Goal: Find contact information: Find contact information

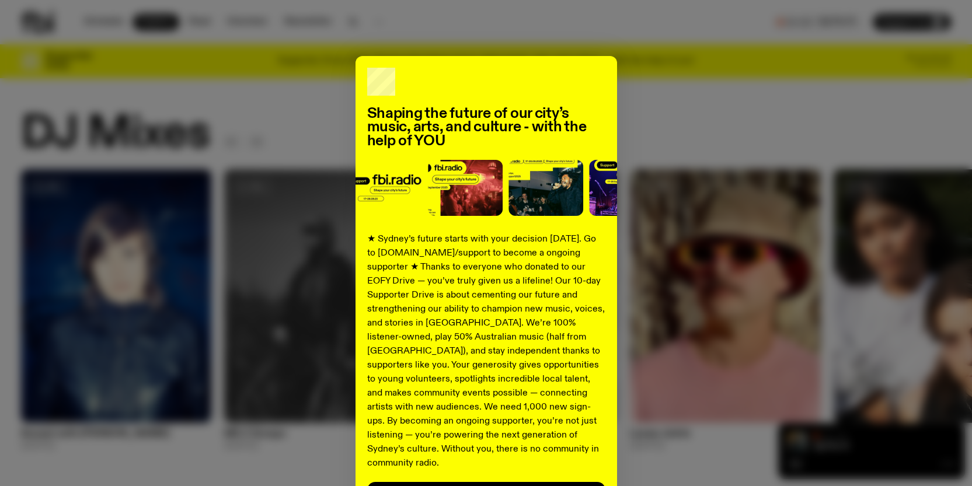
click at [712, 74] on div "Shaping the future of our city’s music, arts, and culture - with the help of YO…" at bounding box center [486, 296] width 930 height 480
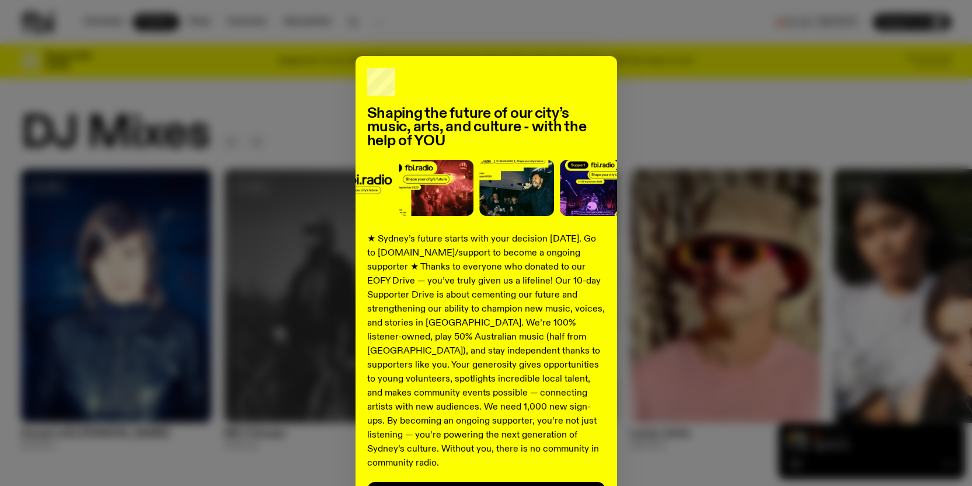
click at [593, 67] on div "Shaping the future of our city’s music, arts, and culture - with the help of YO…" at bounding box center [487, 296] width 262 height 480
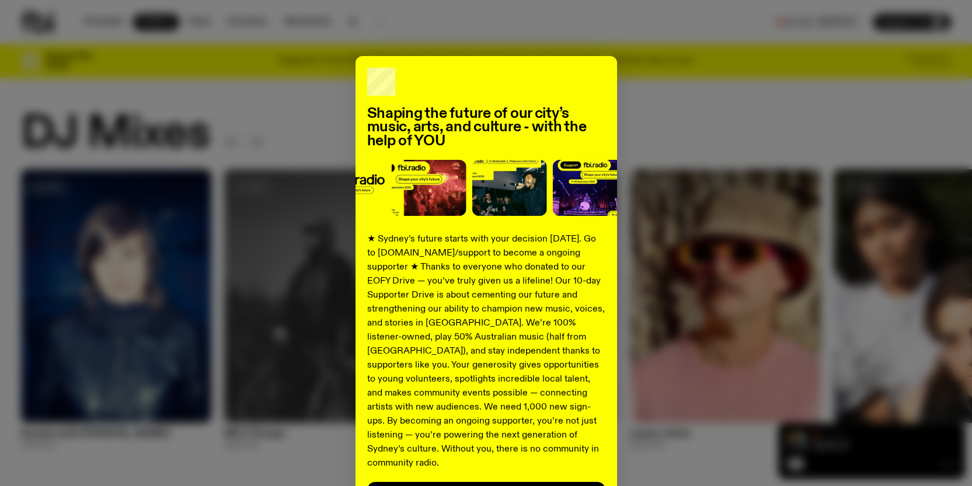
click at [596, 75] on div "Shaping the future of our city’s music, arts, and culture - with the help of YO…" at bounding box center [487, 296] width 262 height 480
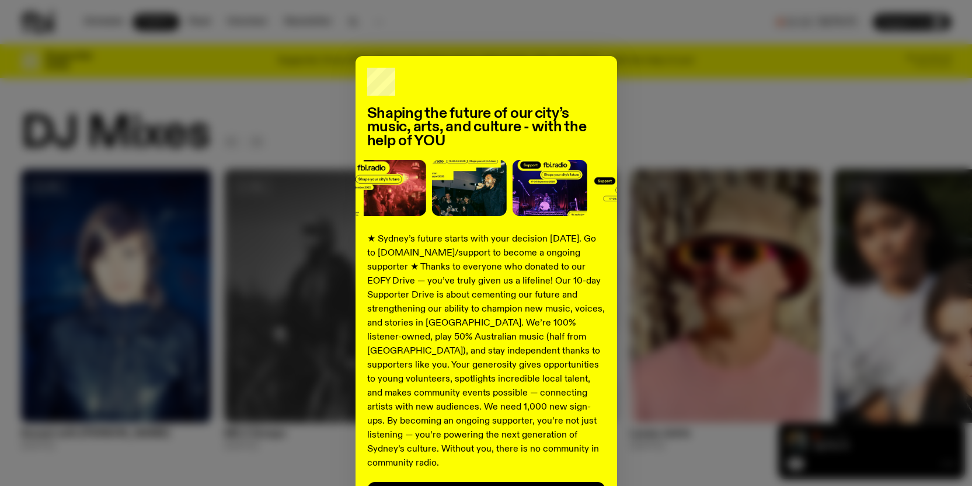
click at [283, 82] on div "Shaping the future of our city’s music, arts, and culture - with the help of YO…" at bounding box center [486, 296] width 930 height 480
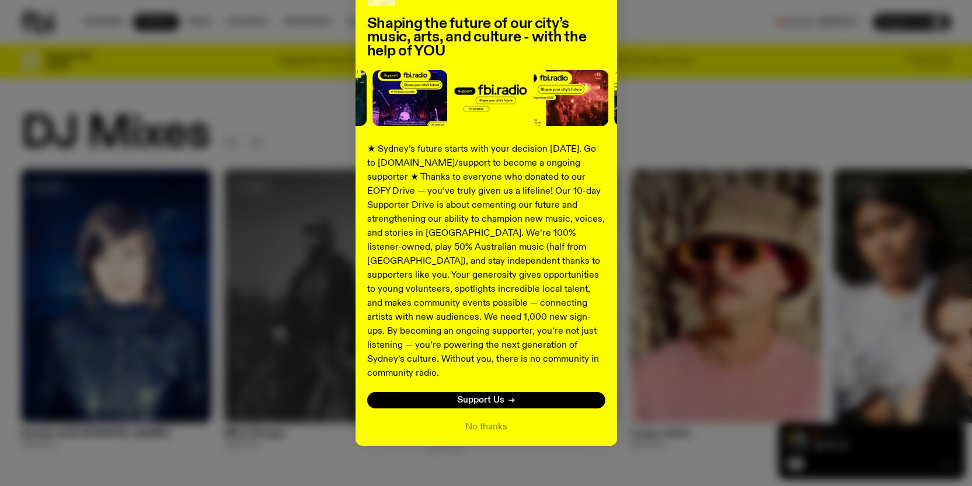
scroll to position [91, 0]
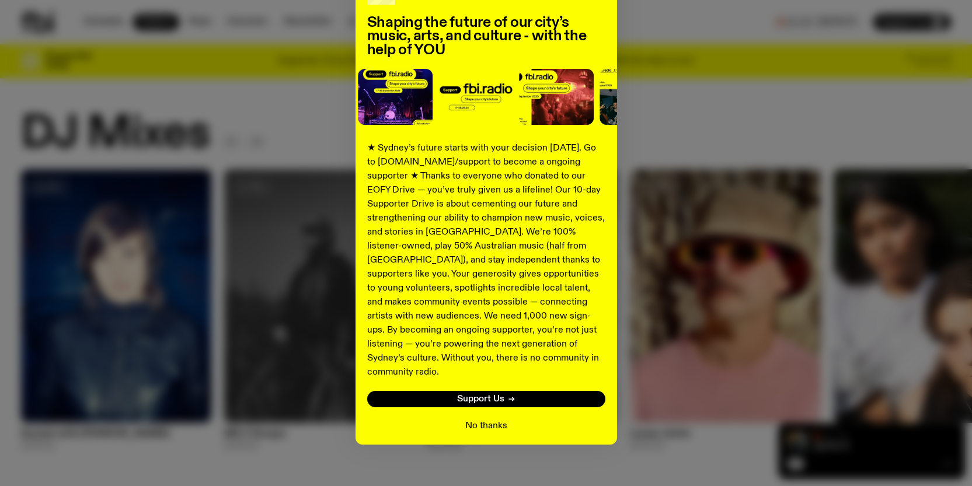
click at [471, 419] on button "No thanks" at bounding box center [486, 426] width 42 height 14
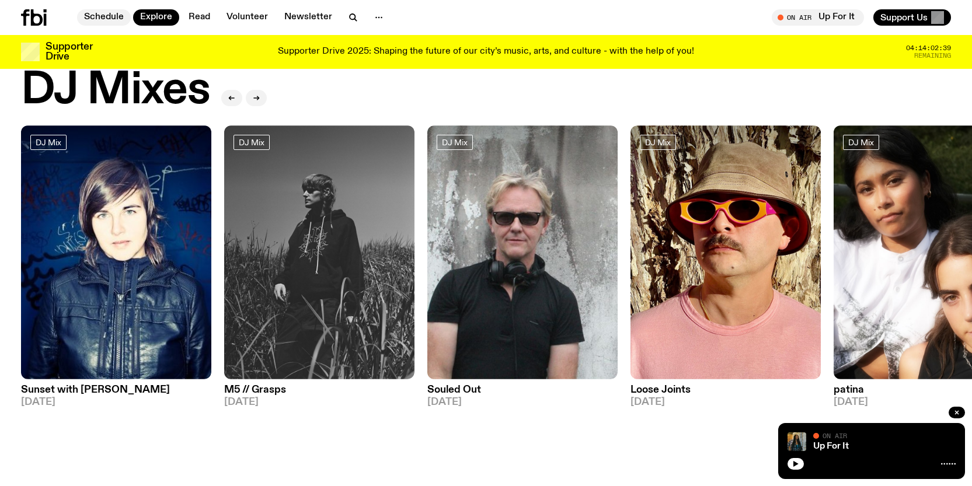
scroll to position [9, 0]
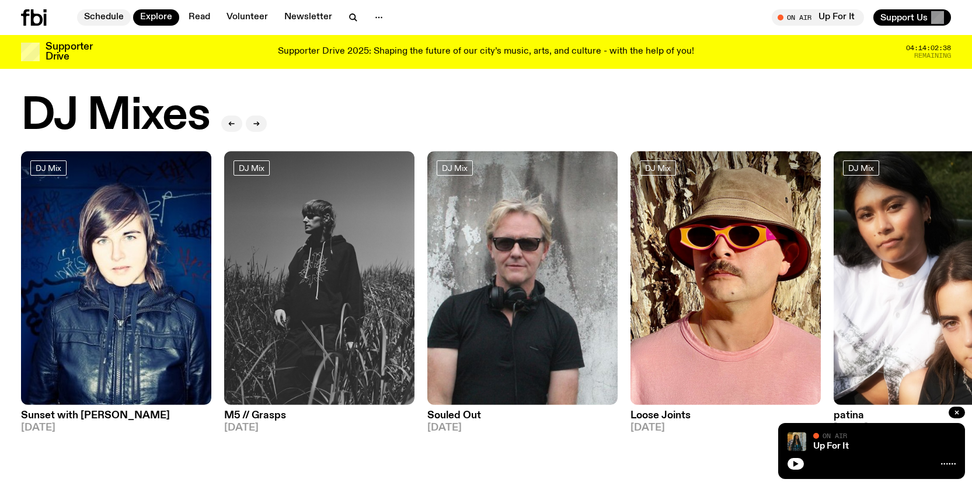
click at [108, 20] on link "Schedule" at bounding box center [104, 17] width 54 height 16
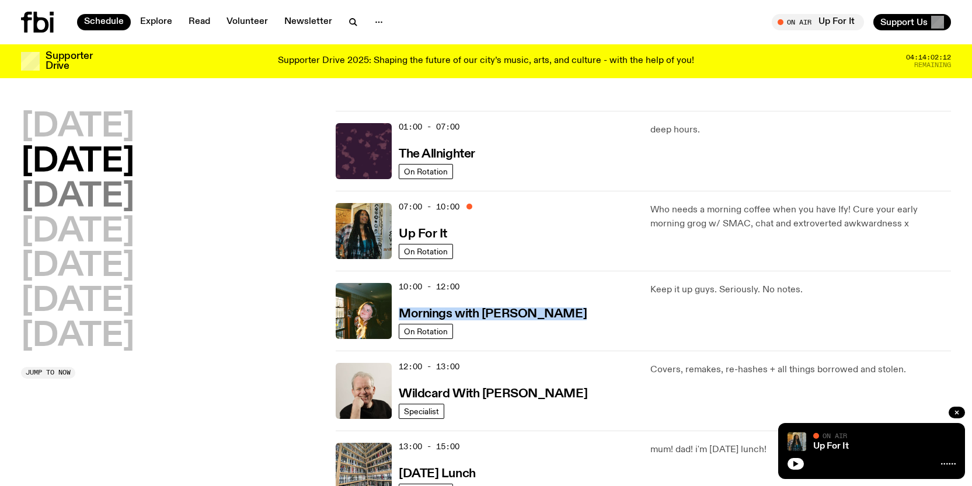
click at [134, 192] on h2 "Wednesday" at bounding box center [77, 197] width 113 height 33
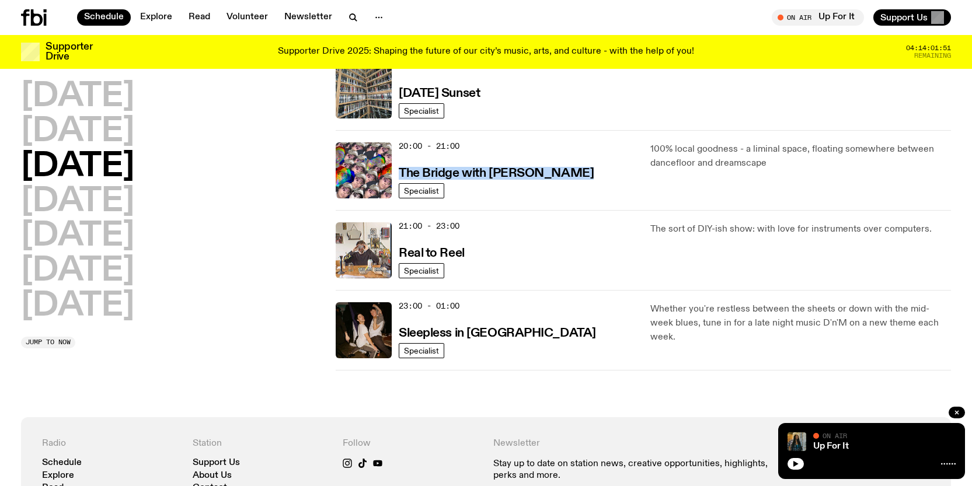
scroll to position [540, 0]
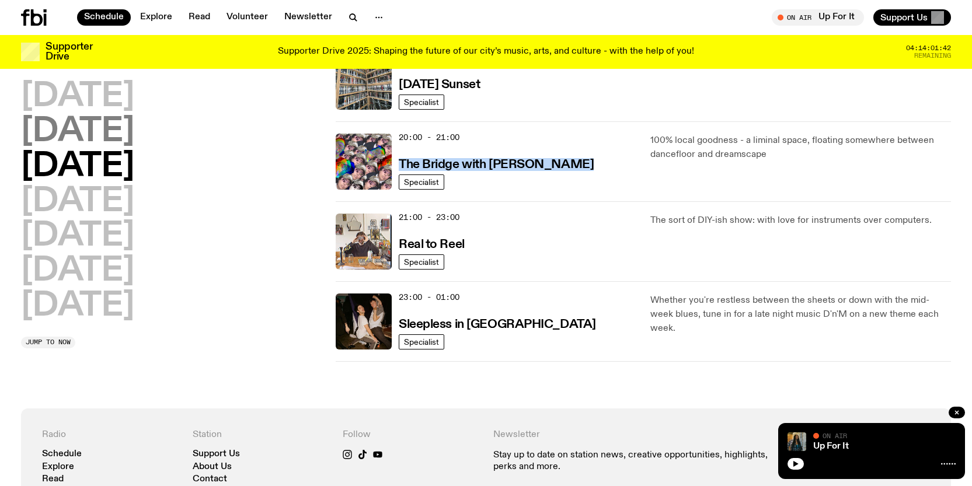
click at [129, 130] on h2 "Tuesday" at bounding box center [77, 132] width 113 height 33
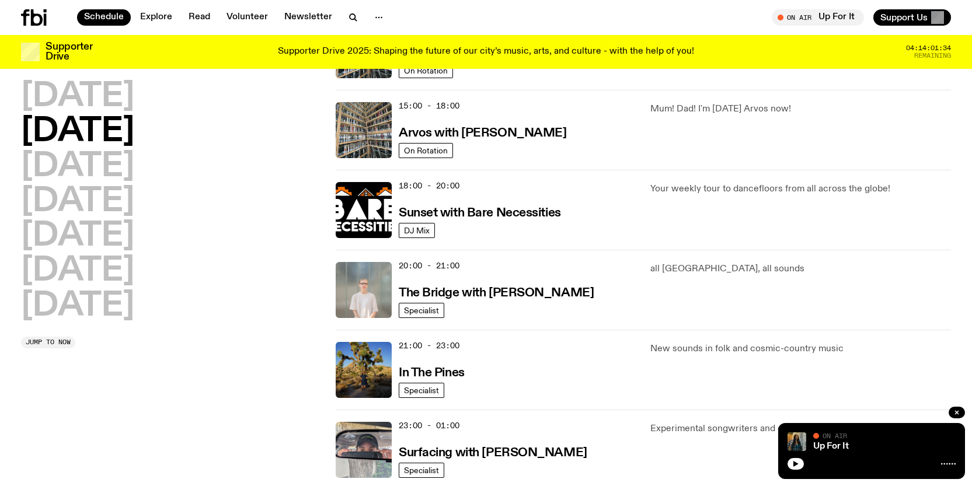
scroll to position [416, 0]
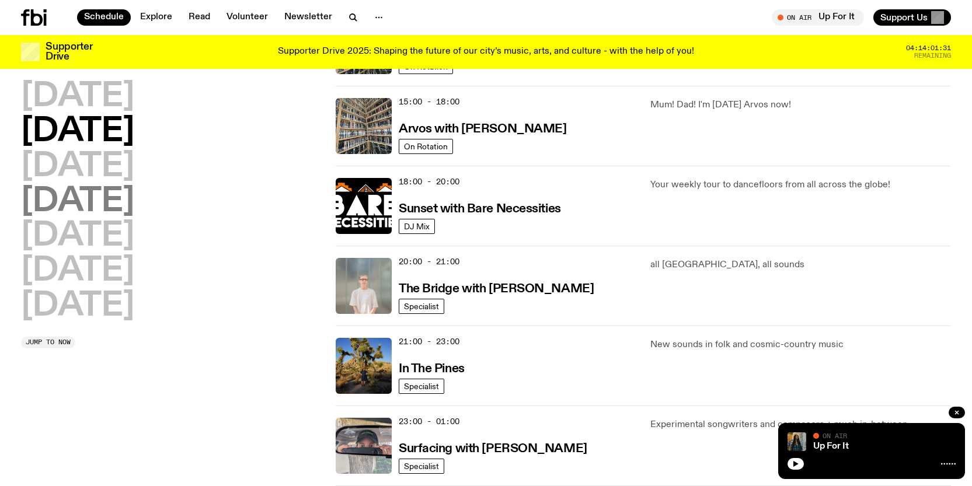
click at [85, 196] on h2 "Thursday" at bounding box center [77, 202] width 113 height 33
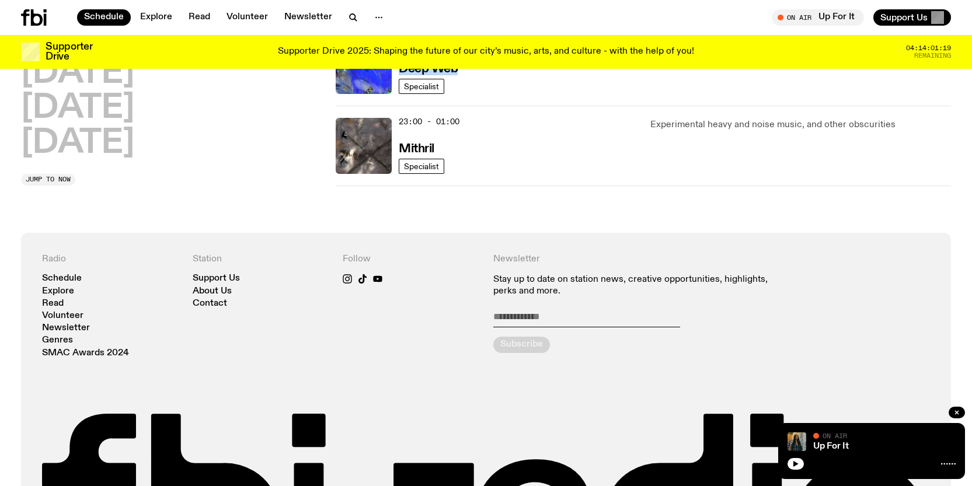
scroll to position [721, 0]
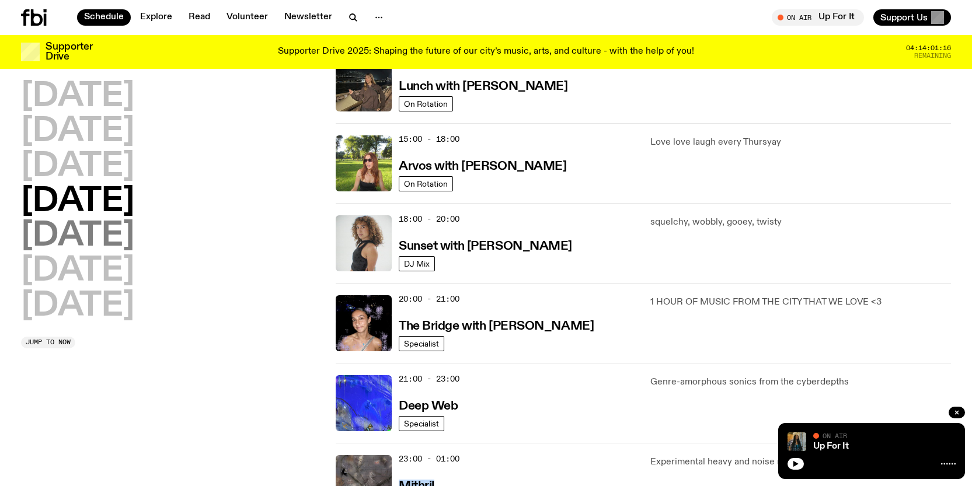
click at [86, 238] on h2 "Friday" at bounding box center [77, 236] width 113 height 33
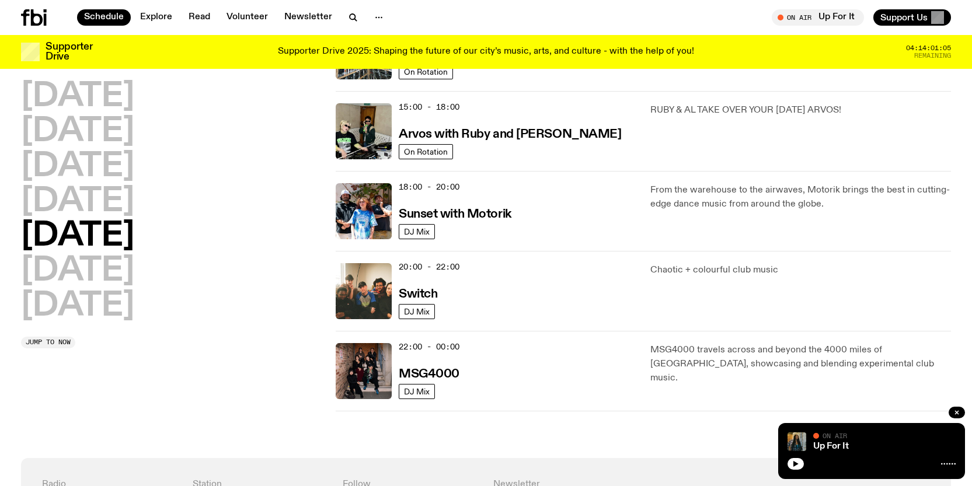
scroll to position [411, 0]
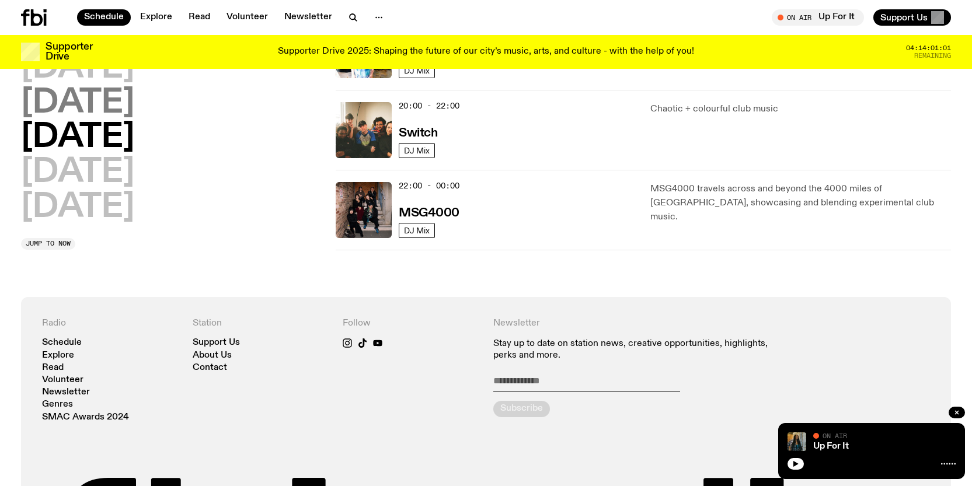
click at [134, 192] on h2 "Sunday" at bounding box center [77, 208] width 113 height 33
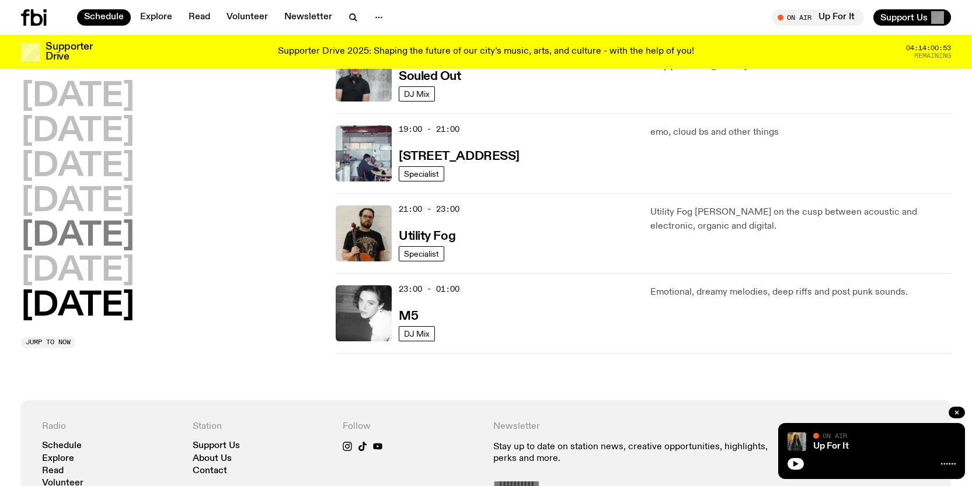
scroll to position [789, 0]
click at [101, 299] on h2 "Sunday" at bounding box center [77, 306] width 113 height 33
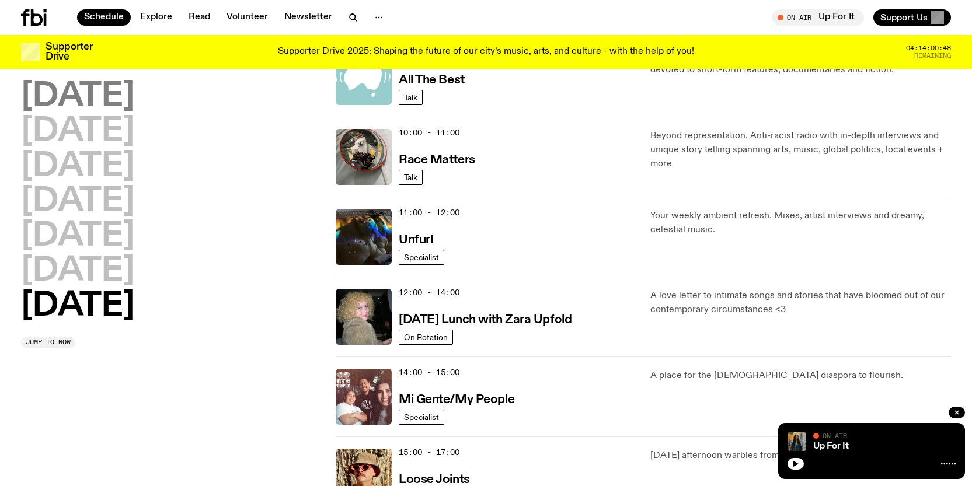
click at [133, 103] on h2 "Monday" at bounding box center [77, 97] width 113 height 33
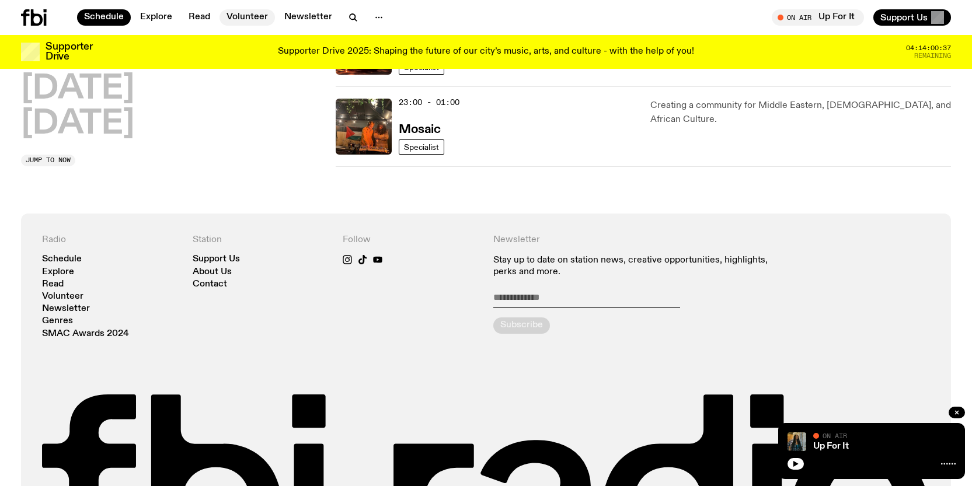
scroll to position [739, 0]
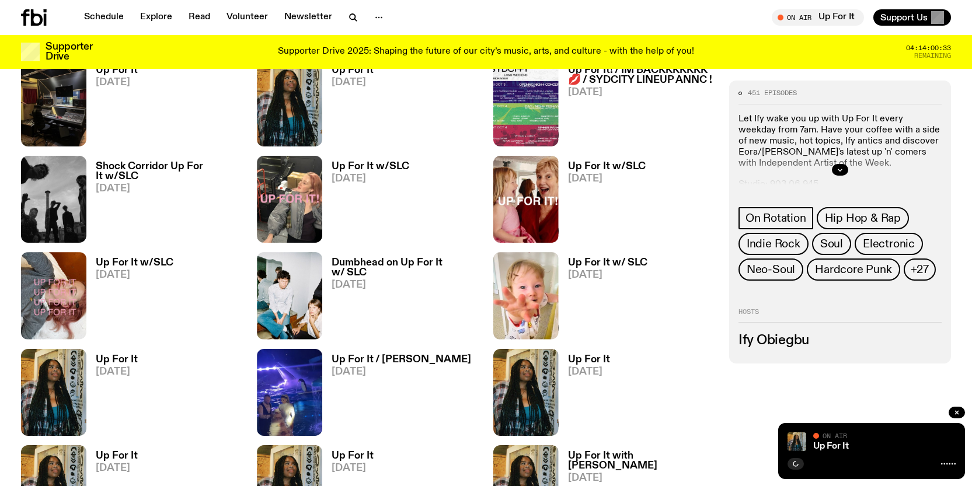
scroll to position [1098, 0]
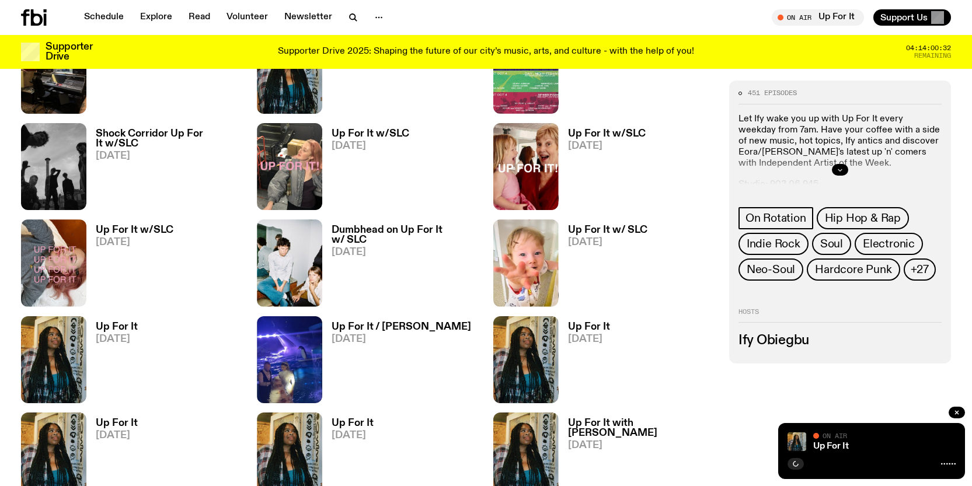
click at [840, 171] on icon "button" at bounding box center [840, 170] width 4 height 2
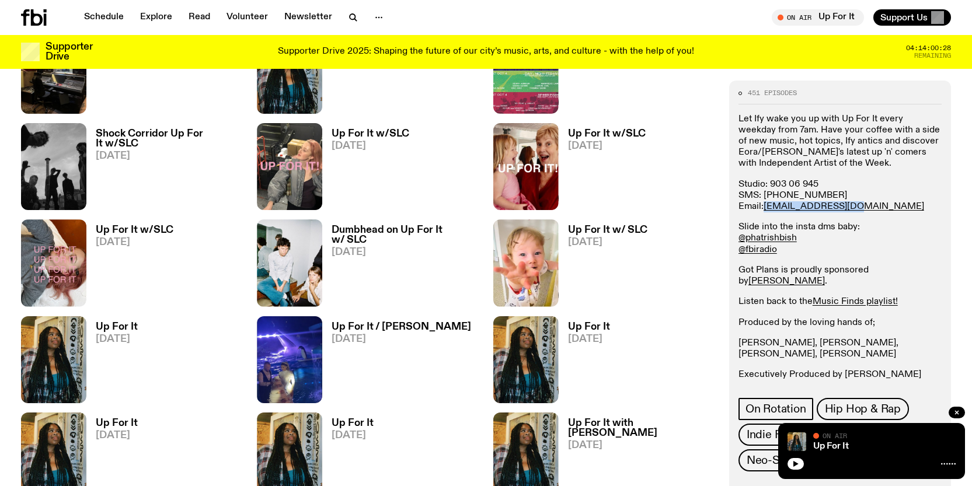
drag, startPoint x: 847, startPoint y: 208, endPoint x: 717, endPoint y: 181, distance: 133.0
click at [765, 209] on p "Studio: 903 06 945 SMS: 0435 123 945 Email: ify.o@fbiradio.com" at bounding box center [840, 196] width 203 height 34
copy link "ify.o@fbiradio.com"
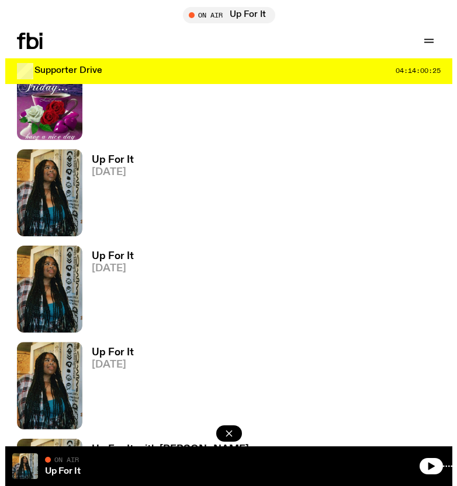
scroll to position [1119, 0]
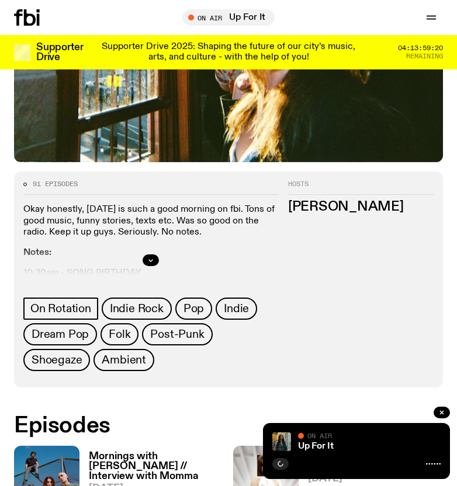
scroll to position [387, 0]
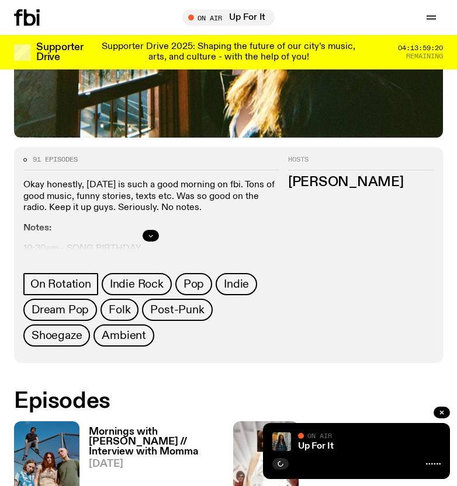
click at [152, 234] on icon "button" at bounding box center [150, 235] width 7 height 7
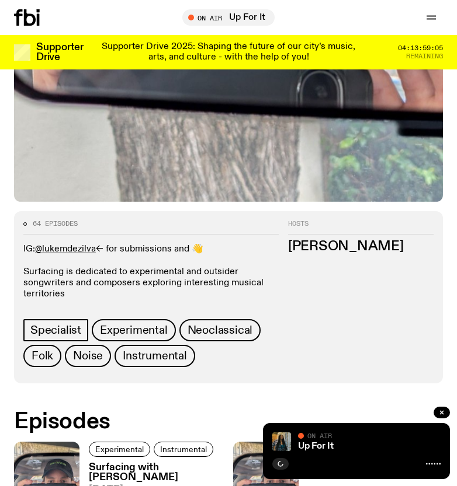
scroll to position [326, 0]
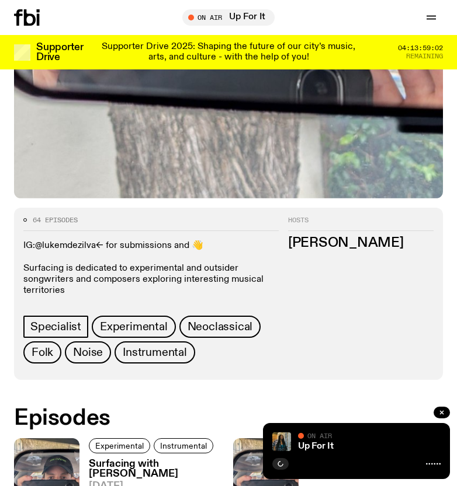
click at [71, 245] on link "@lukemdezilva" at bounding box center [65, 245] width 61 height 9
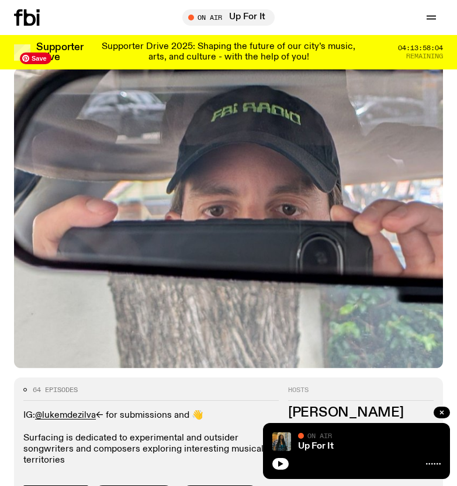
scroll to position [0, 0]
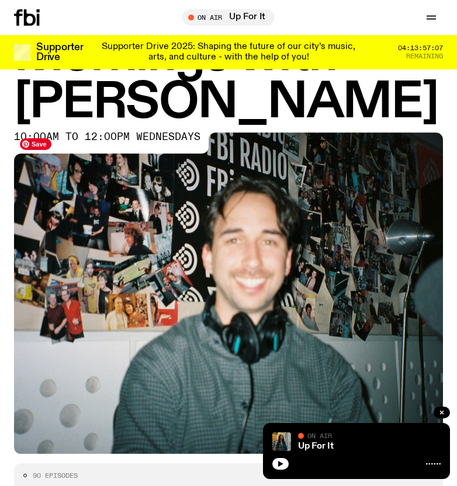
scroll to position [41, 0]
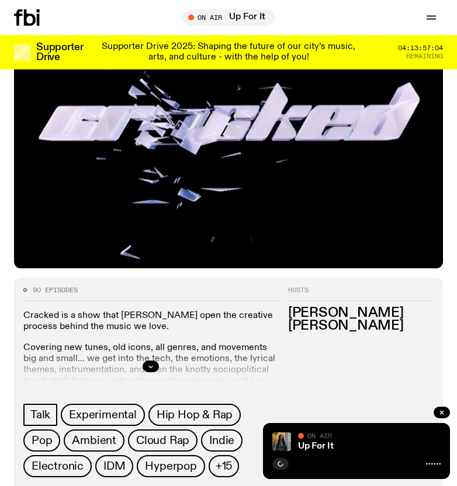
scroll to position [272, 0]
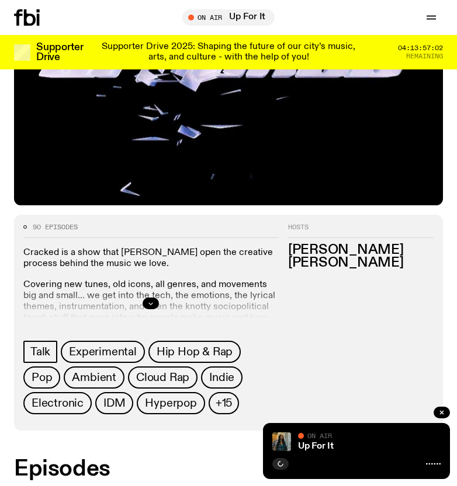
click at [154, 302] on button "button" at bounding box center [150, 304] width 16 height 12
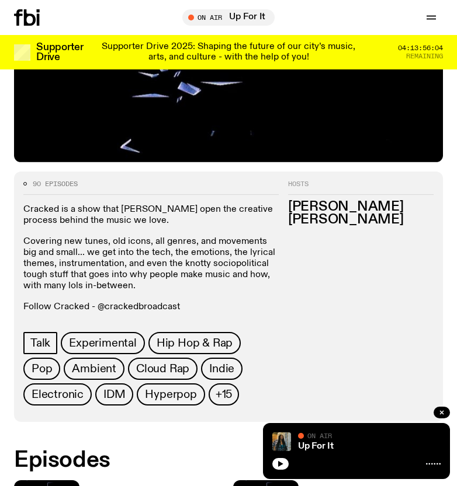
scroll to position [380, 0]
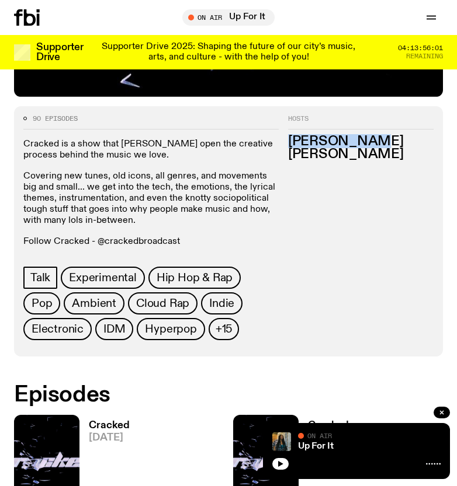
drag, startPoint x: 288, startPoint y: 142, endPoint x: 272, endPoint y: 52, distance: 91.3
click at [386, 140] on h3 "Luke Joseph" at bounding box center [360, 141] width 145 height 13
copy h3 "Luke Joseph"
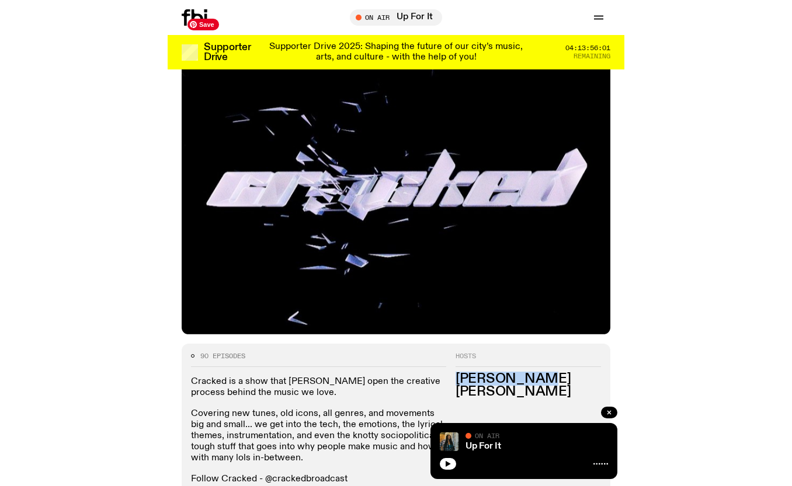
scroll to position [0, 0]
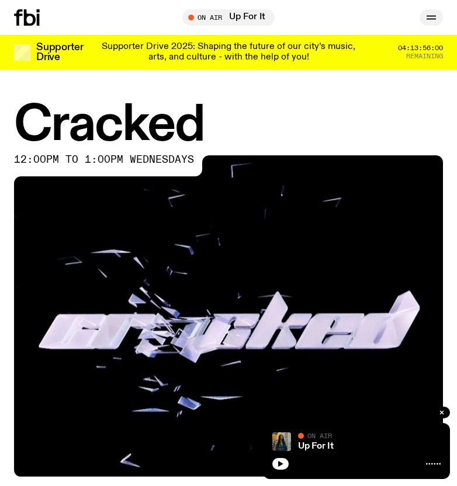
click at [427, 20] on icon "button" at bounding box center [431, 18] width 14 height 14
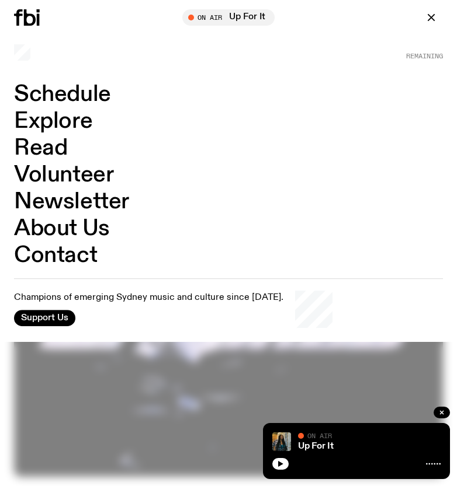
click at [66, 125] on link "Explore" at bounding box center [53, 121] width 78 height 22
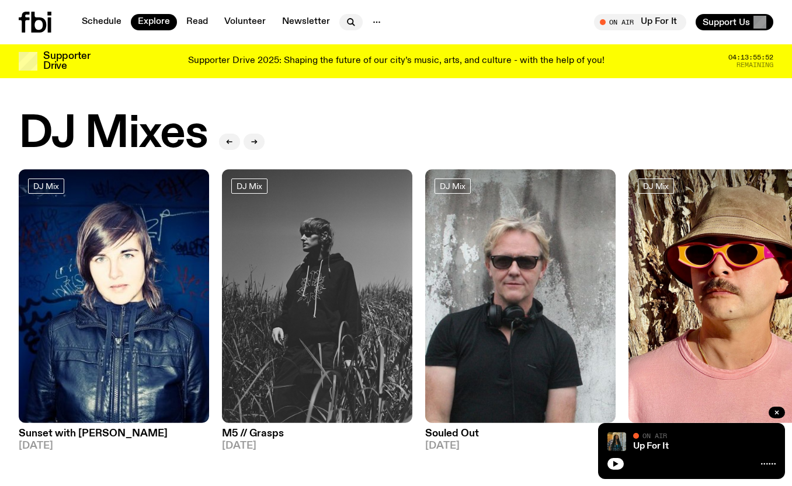
click at [349, 19] on icon "button" at bounding box center [351, 22] width 14 height 14
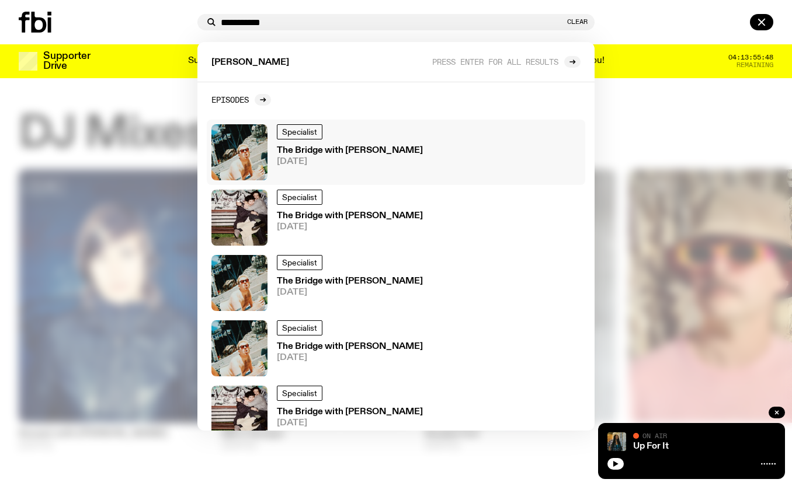
type input "**********"
click at [347, 162] on span "05.09.24" at bounding box center [350, 162] width 146 height 9
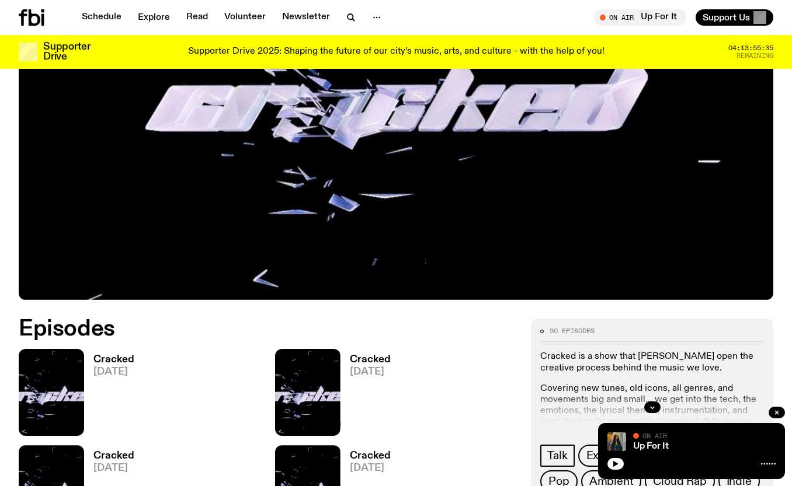
scroll to position [357, 0]
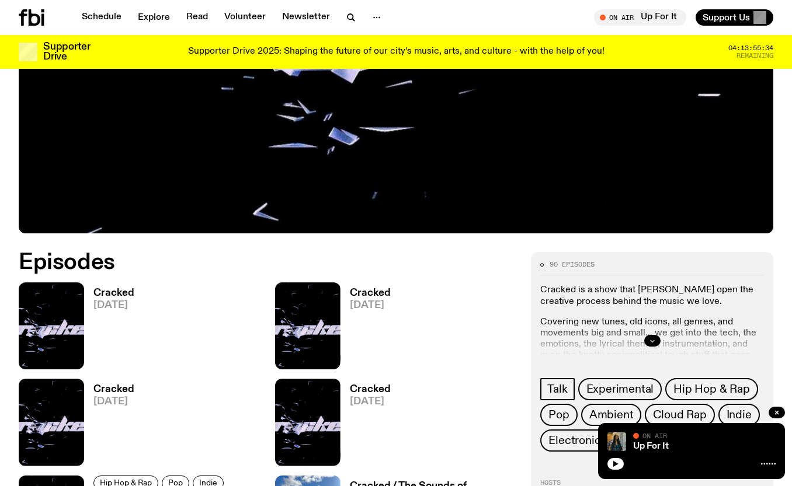
click at [652, 342] on icon "button" at bounding box center [652, 341] width 4 height 2
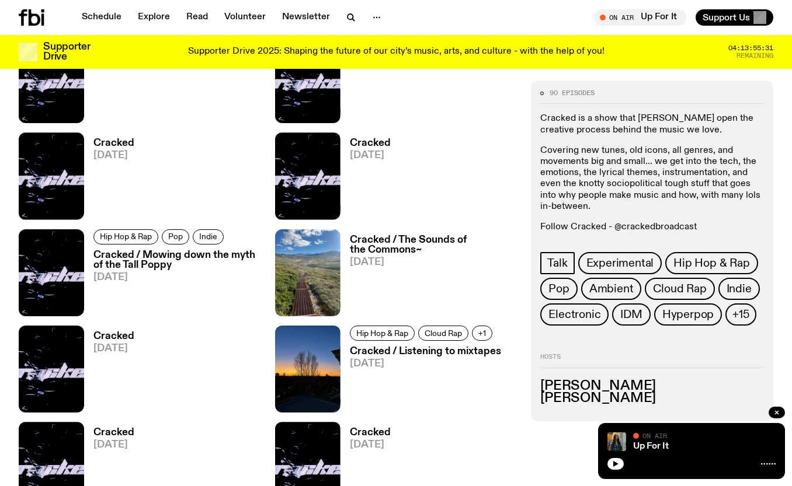
scroll to position [613, 0]
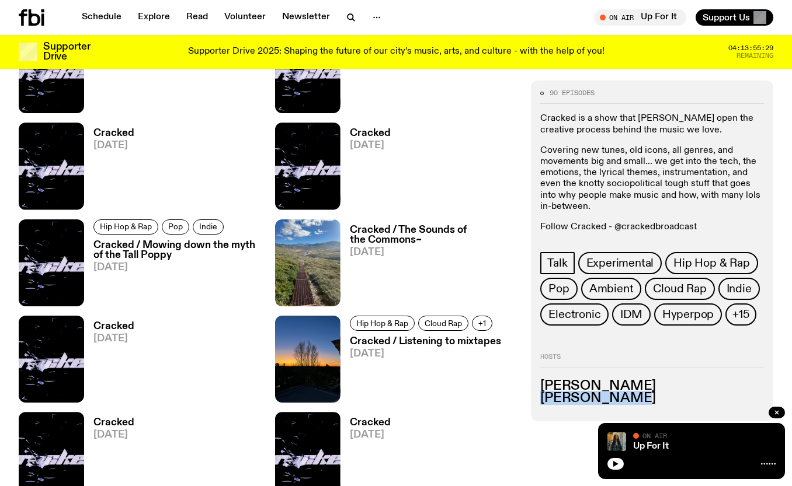
drag, startPoint x: 619, startPoint y: 398, endPoint x: 412, endPoint y: 261, distance: 248.6
click at [533, 398] on div "90 episodes Cracked is a show that pries open the creative process behind the m…" at bounding box center [652, 251] width 242 height 341
copy h3 "Jenna Parker"
click at [344, 12] on icon "button" at bounding box center [351, 18] width 14 height 14
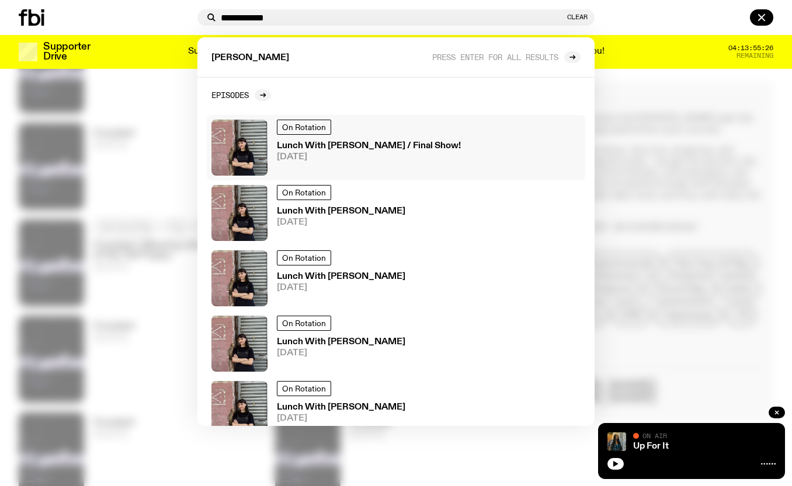
type input "**********"
click at [363, 142] on h3 "Lunch With Jenna Parker / Final Show!" at bounding box center [369, 146] width 184 height 9
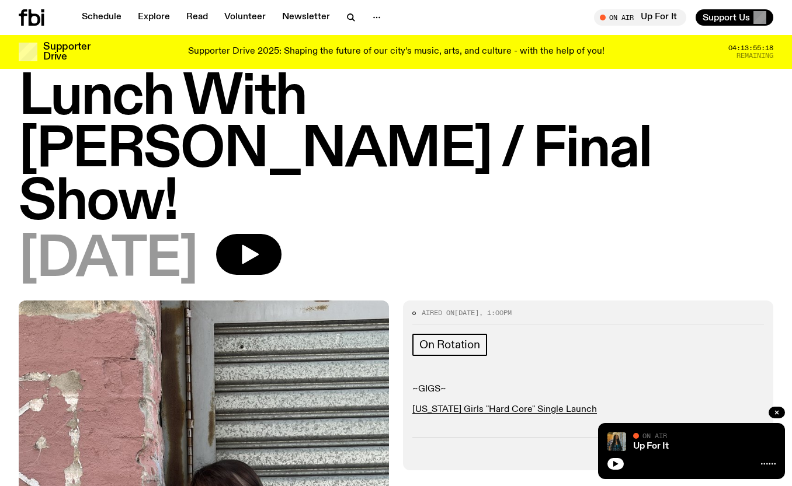
scroll to position [41, 0]
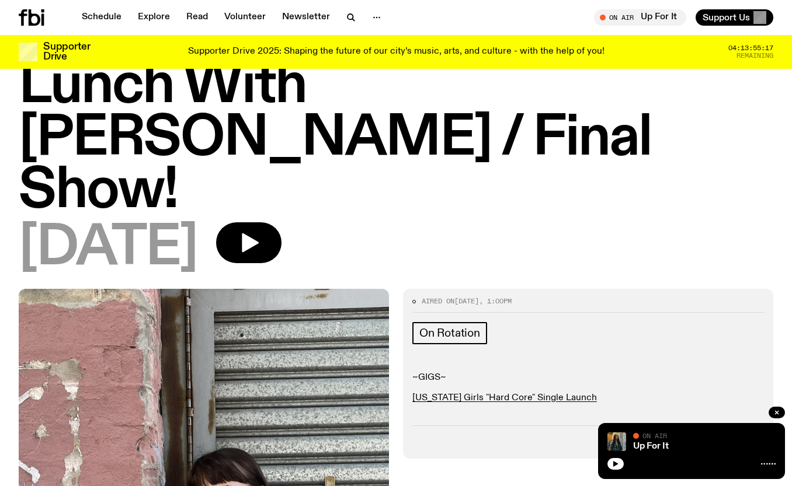
click at [696, 437] on span "More Episodes" at bounding box center [715, 441] width 64 height 9
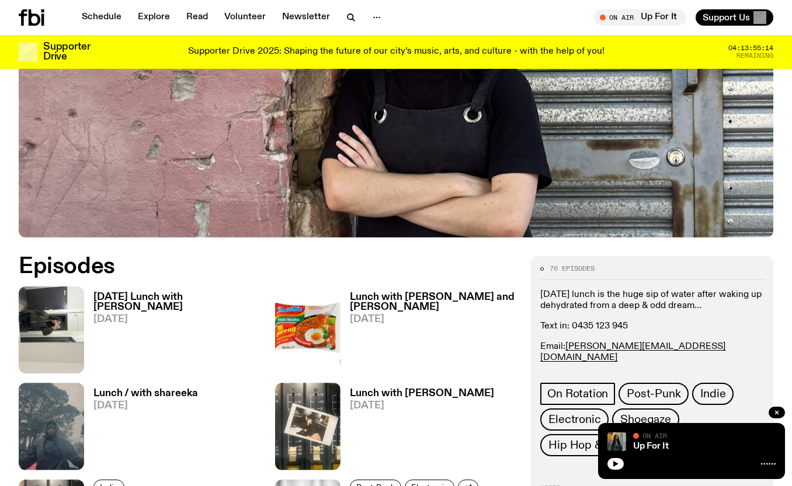
scroll to position [411, 0]
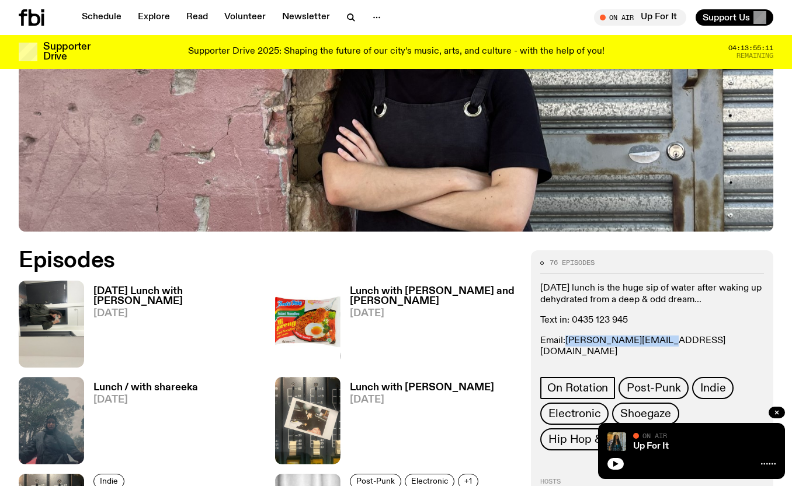
drag, startPoint x: 662, startPoint y: 288, endPoint x: 568, endPoint y: 289, distance: 94.6
click at [568, 336] on p "Email: jenna.p@fbiradio.com" at bounding box center [652, 347] width 224 height 22
copy link "jenna.p@fbiradio.com"
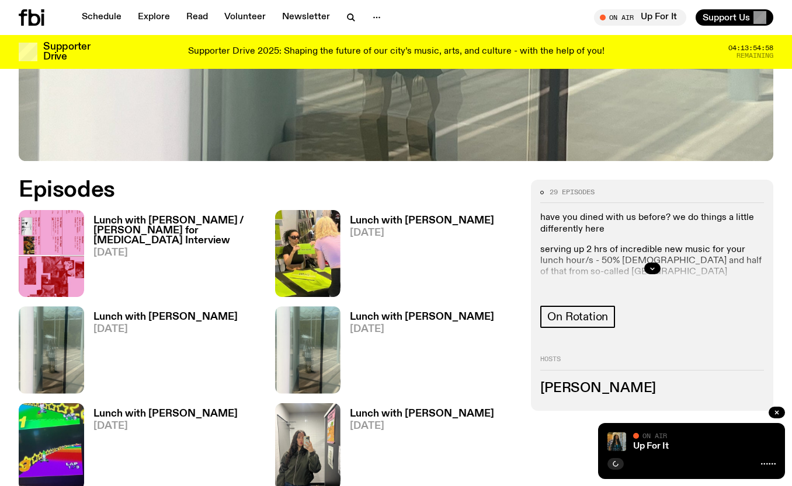
scroll to position [482, 0]
click at [645, 262] on button "button" at bounding box center [652, 268] width 16 height 12
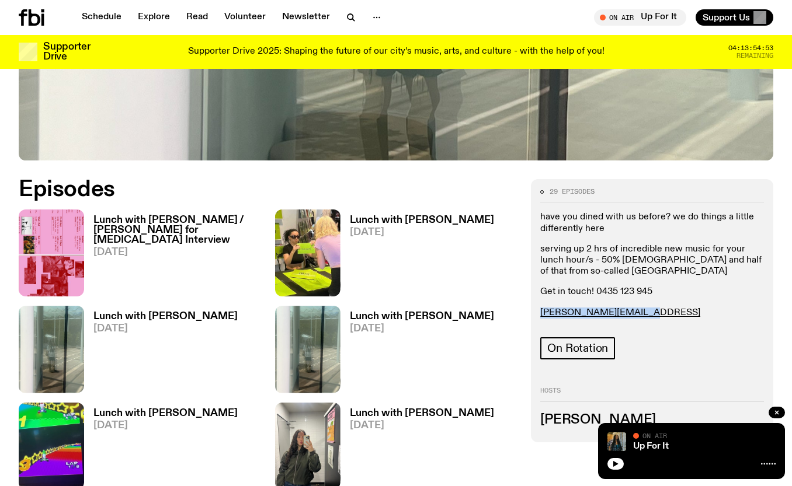
drag, startPoint x: 640, startPoint y: 264, endPoint x: 683, endPoint y: 216, distance: 64.5
click at [537, 264] on div "29 episodes have you dined with us before? we do things a little differently he…" at bounding box center [652, 310] width 242 height 263
copy link "louisa.c@fbiradio.com"
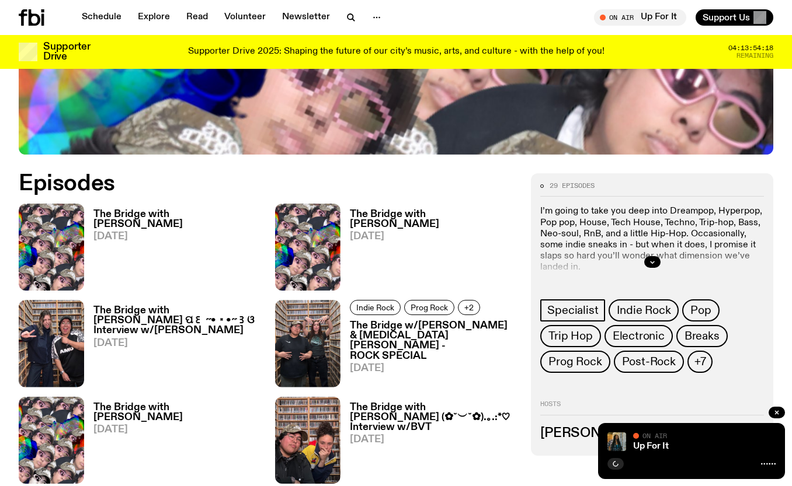
scroll to position [493, 0]
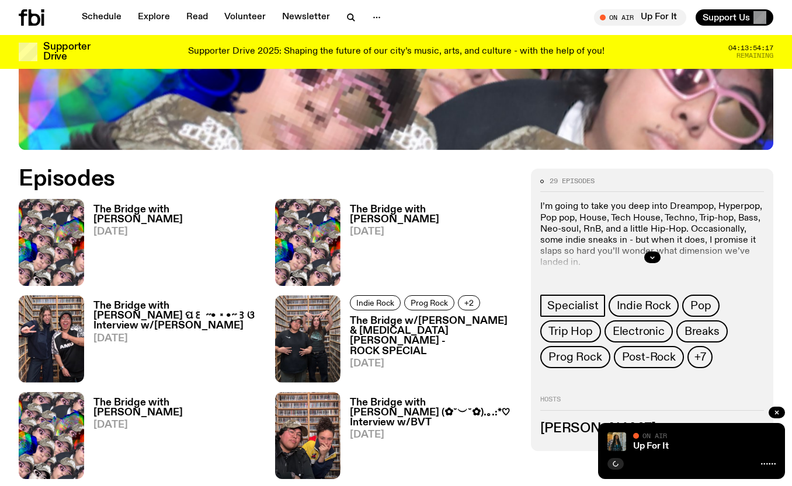
click at [663, 239] on div at bounding box center [652, 257] width 224 height 37
click at [654, 254] on icon "button" at bounding box center [652, 257] width 7 height 7
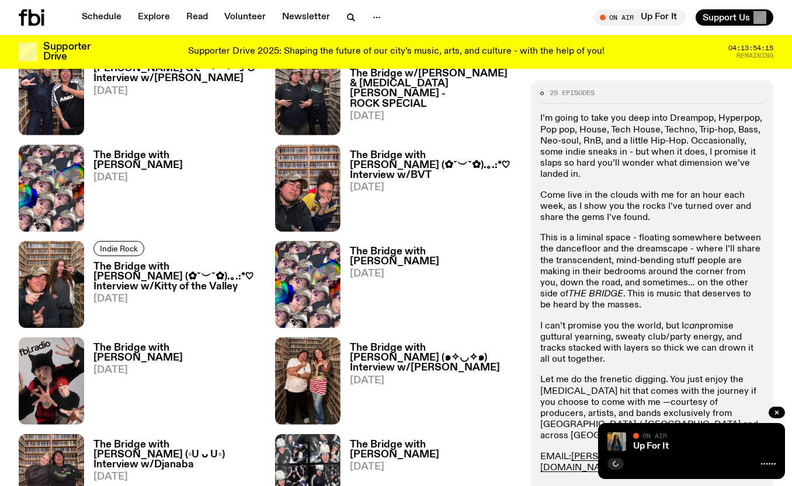
scroll to position [746, 0]
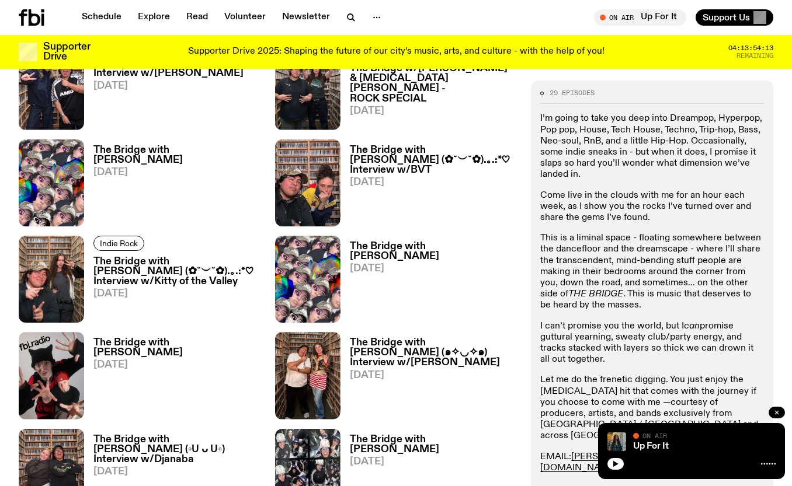
click at [776, 410] on icon "button" at bounding box center [776, 412] width 7 height 7
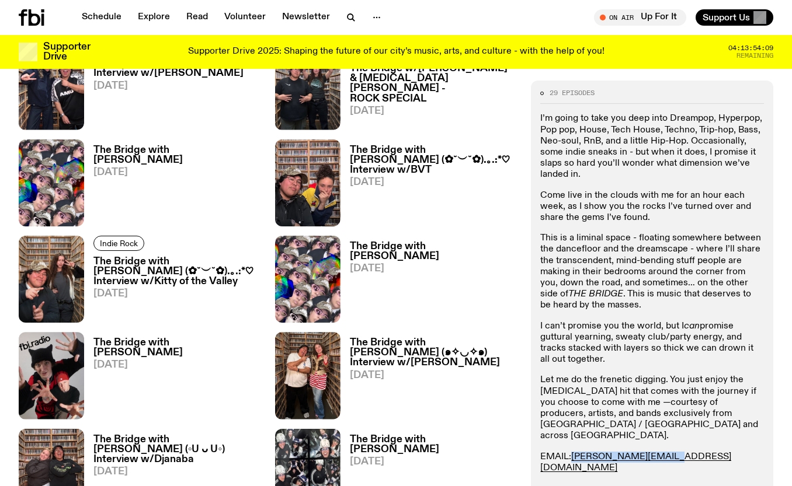
drag, startPoint x: 671, startPoint y: 444, endPoint x: 632, endPoint y: 429, distance: 42.0
click at [573, 452] on p "EMAIL: diana.k@fbiradio.com INSTA: Mama de Leche Text in: 0435 123 945" at bounding box center [652, 474] width 224 height 45
copy link "diana.k@fbiradio.com"
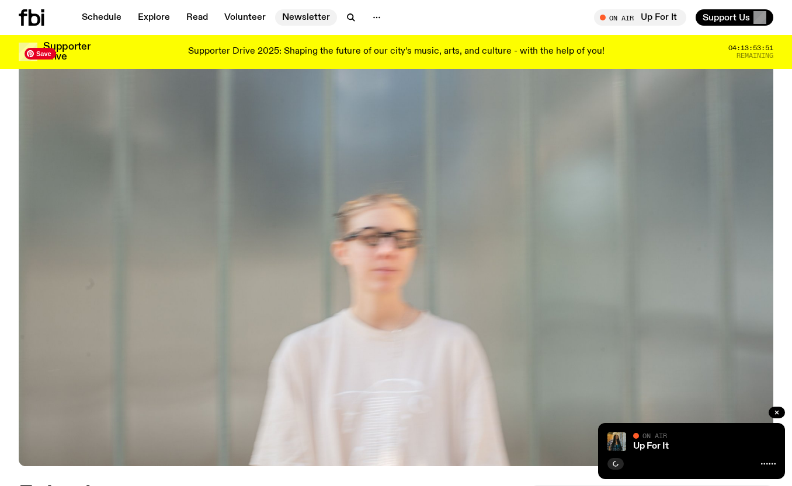
scroll to position [114, 0]
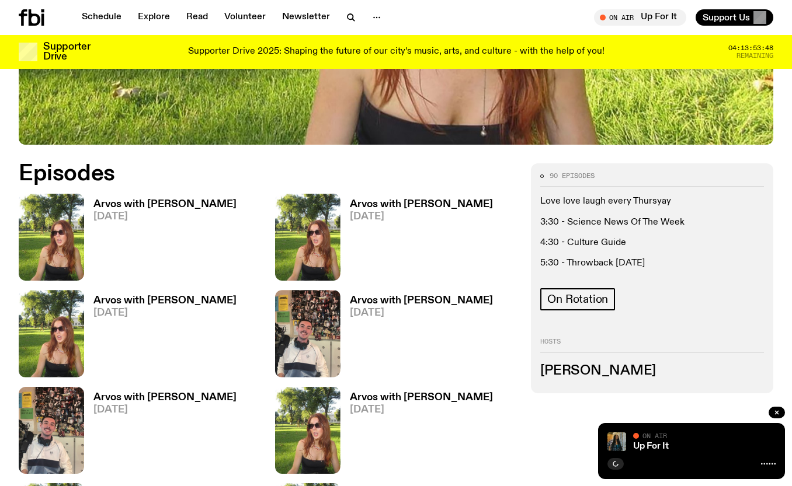
scroll to position [519, 0]
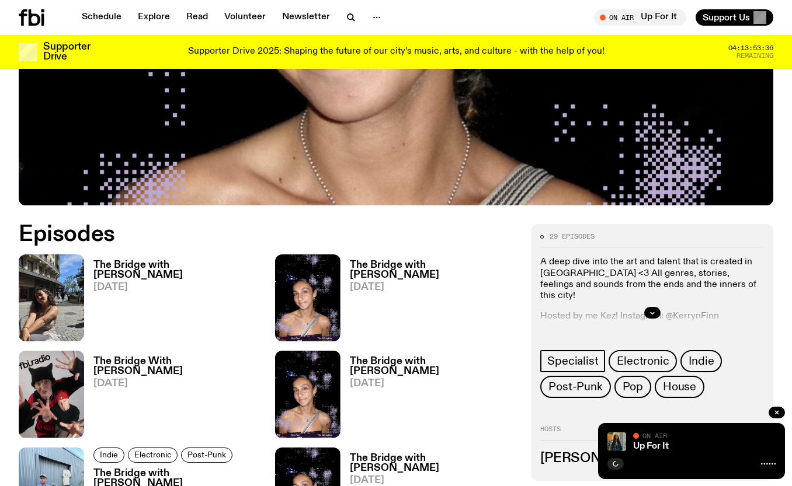
scroll to position [442, 0]
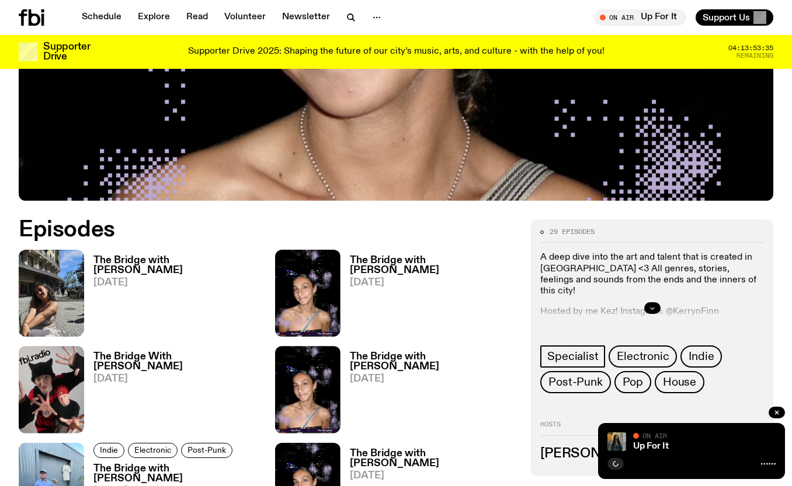
click at [651, 308] on icon "button" at bounding box center [652, 309] width 4 height 2
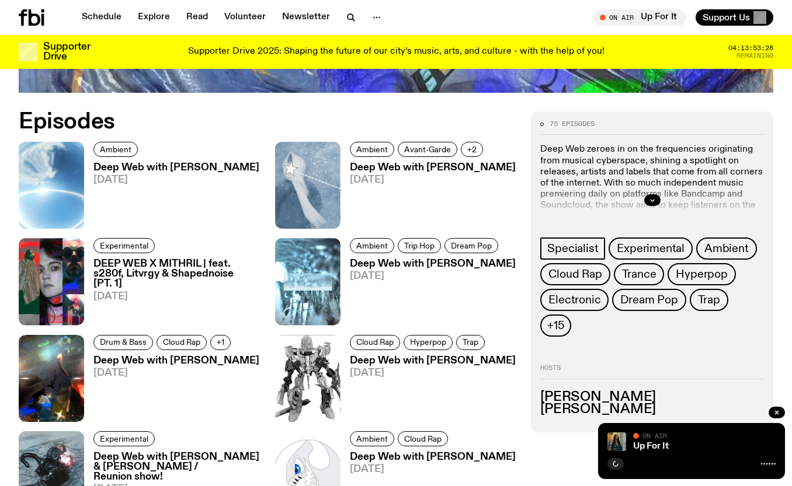
scroll to position [650, 0]
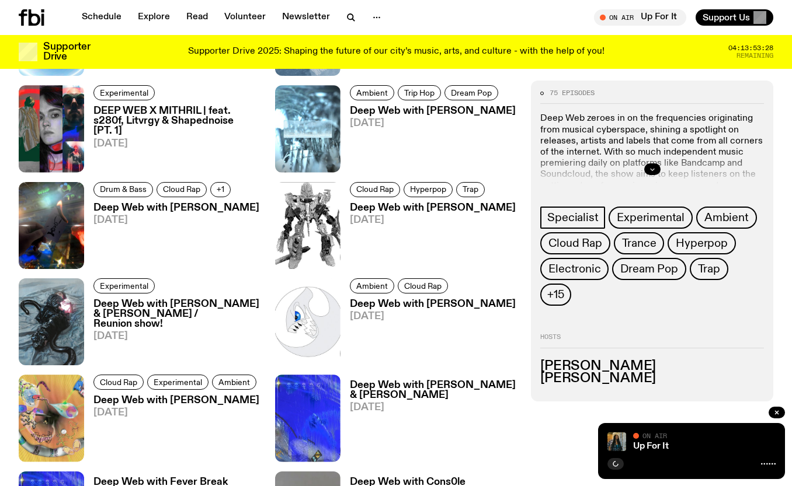
click at [653, 173] on button "button" at bounding box center [652, 170] width 16 height 12
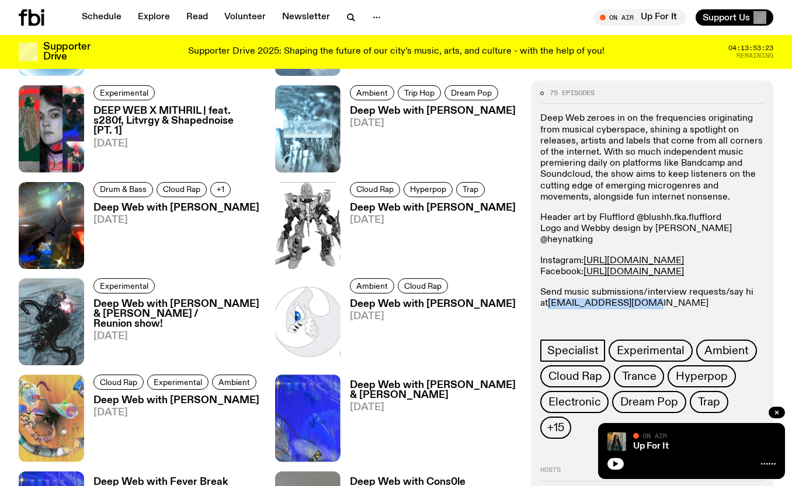
drag, startPoint x: 655, startPoint y: 293, endPoint x: 554, endPoint y: 292, distance: 101.6
click at [552, 293] on p "Send music submissions/interview requests/say hi at deepweb@fbiradio.com @spide…" at bounding box center [652, 309] width 224 height 45
copy link "deepweb@fbiradio.com"
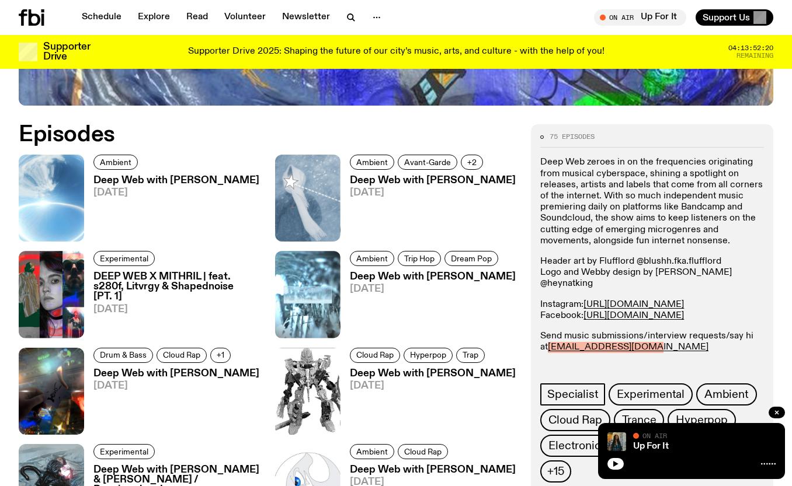
scroll to position [488, 0]
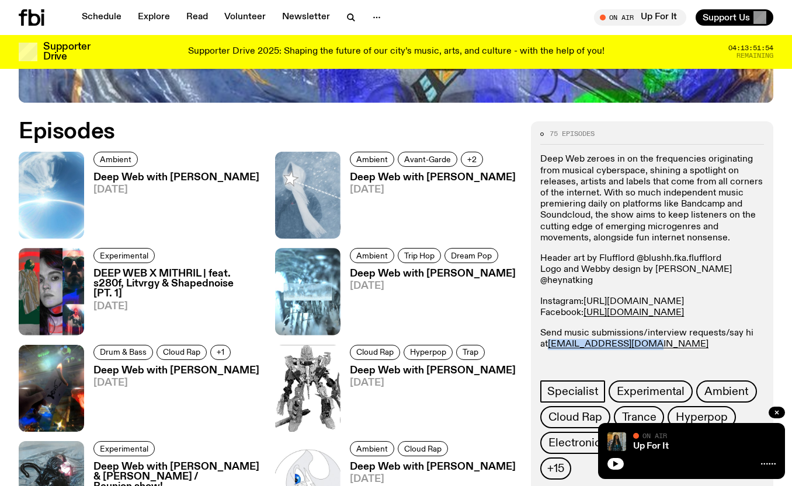
click at [655, 297] on link "https://www.instagram.com/deepwebfm" at bounding box center [633, 301] width 100 height 9
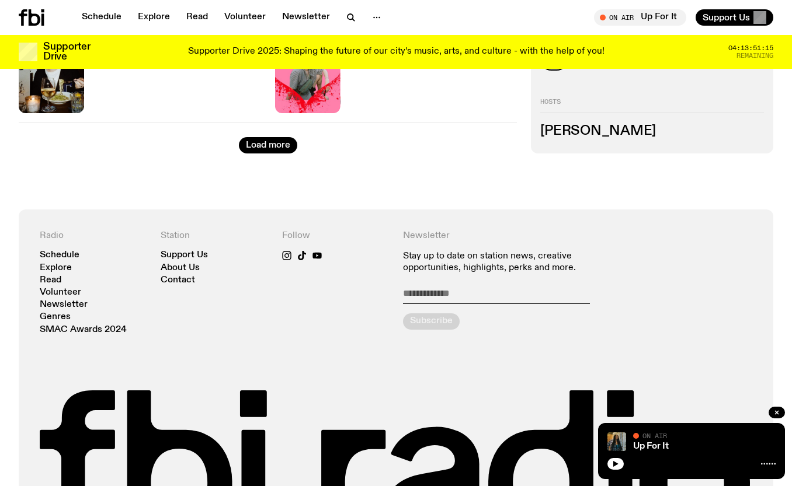
scroll to position [2195, 0]
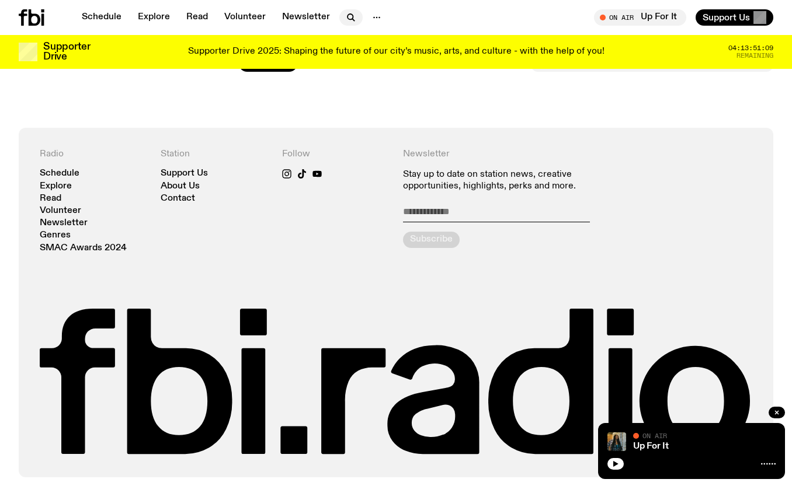
click at [347, 17] on icon "button" at bounding box center [351, 18] width 14 height 14
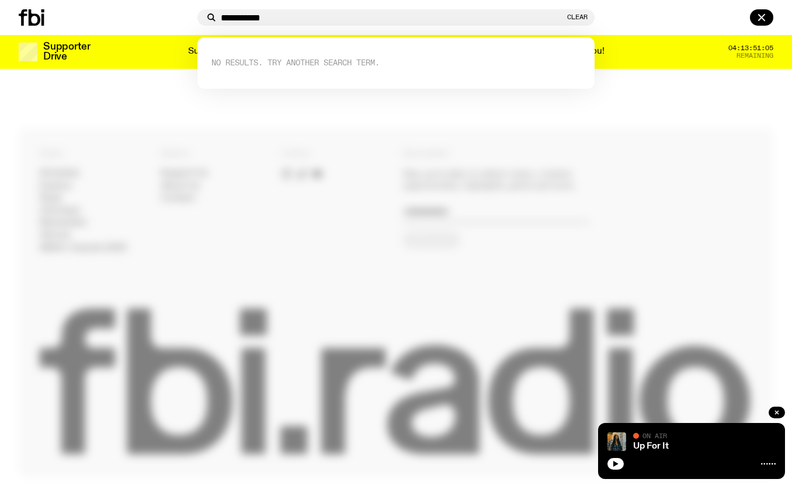
type input "**********"
drag, startPoint x: 437, startPoint y: 187, endPoint x: 431, endPoint y: 178, distance: 11.0
click at [437, 187] on div at bounding box center [396, 243] width 792 height 486
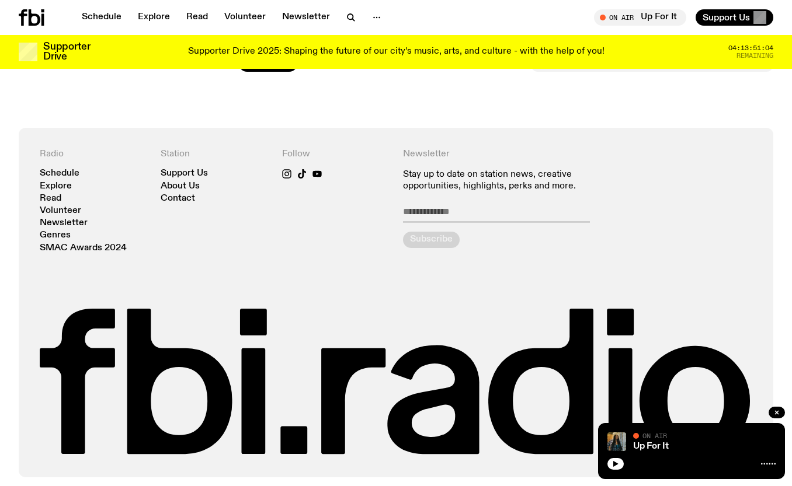
click at [426, 206] on input "email" at bounding box center [496, 214] width 187 height 16
type input "**********"
click at [440, 232] on div "submit" at bounding box center [431, 240] width 57 height 16
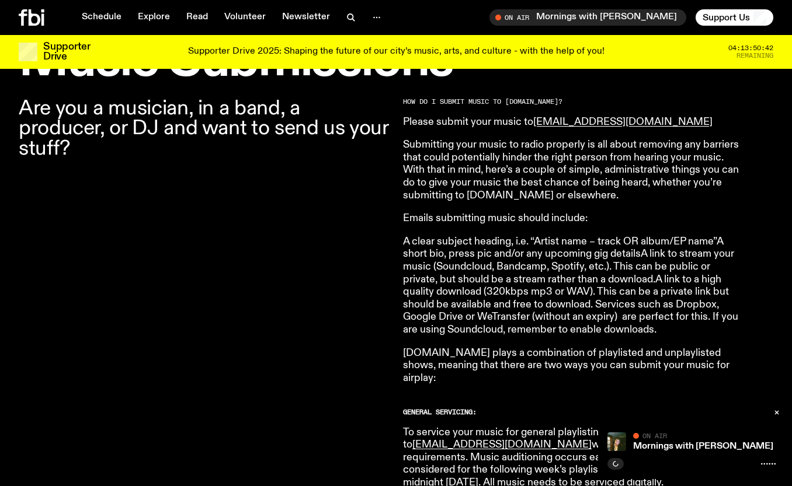
scroll to position [384, 0]
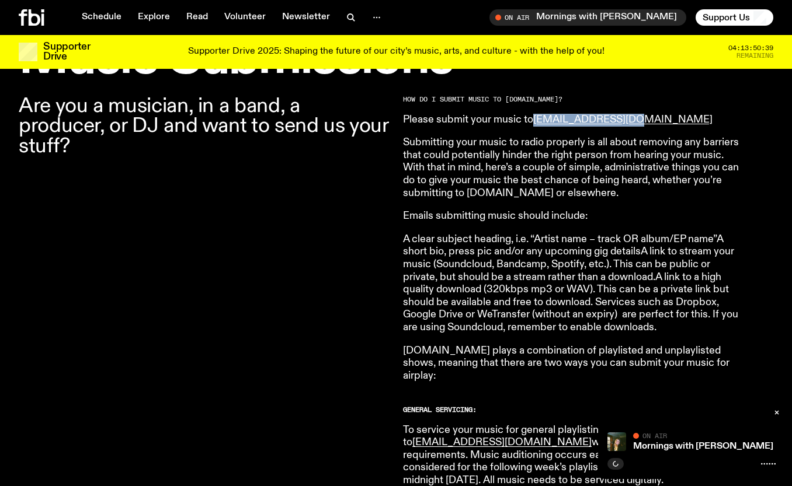
drag, startPoint x: 660, startPoint y: 124, endPoint x: 579, endPoint y: 130, distance: 80.8
click at [537, 125] on p "Please submit your music to [EMAIL_ADDRESS][DOMAIN_NAME]" at bounding box center [571, 120] width 336 height 13
copy link "[EMAIL_ADDRESS][DOMAIN_NAME]"
